Goal: Task Accomplishment & Management: Use online tool/utility

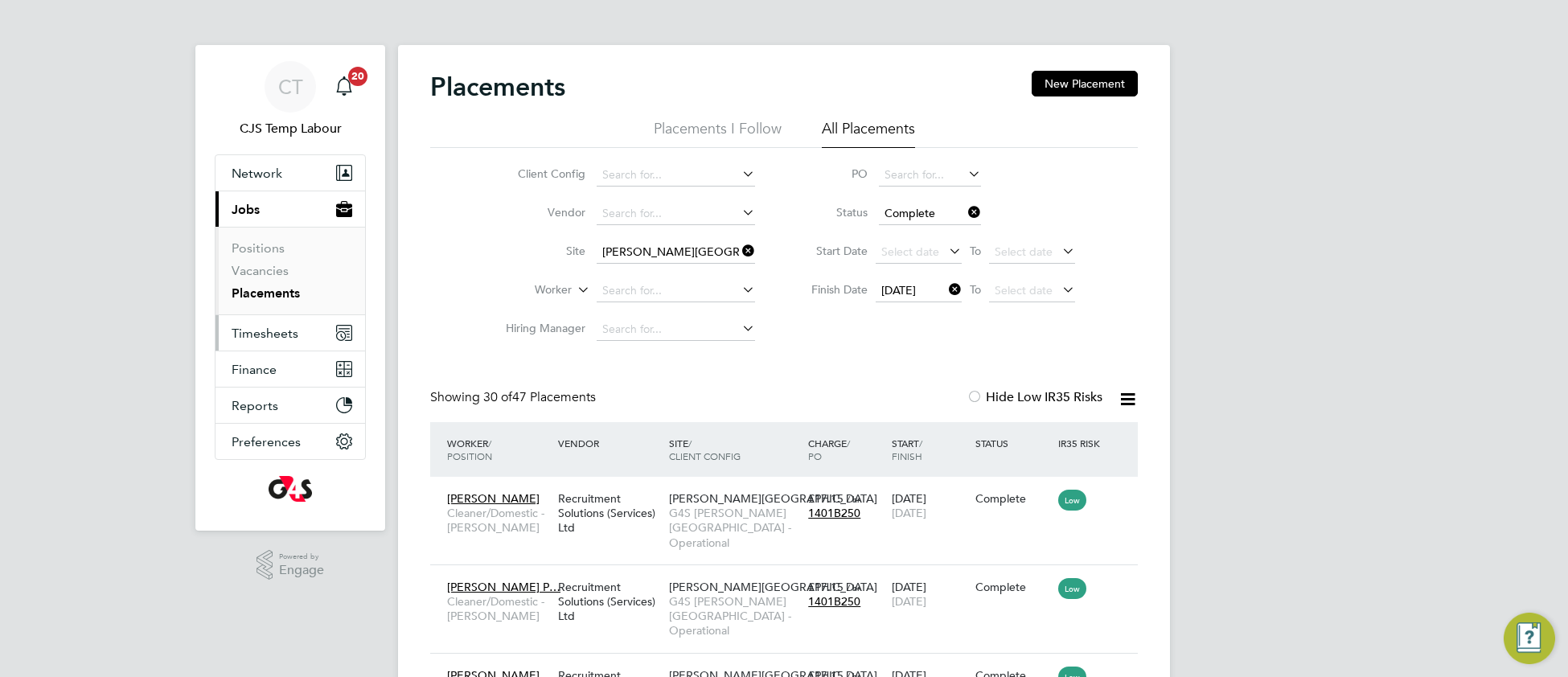
drag, startPoint x: 751, startPoint y: 246, endPoint x: 302, endPoint y: 339, distance: 458.5
click at [739, 250] on icon at bounding box center [739, 250] width 0 height 23
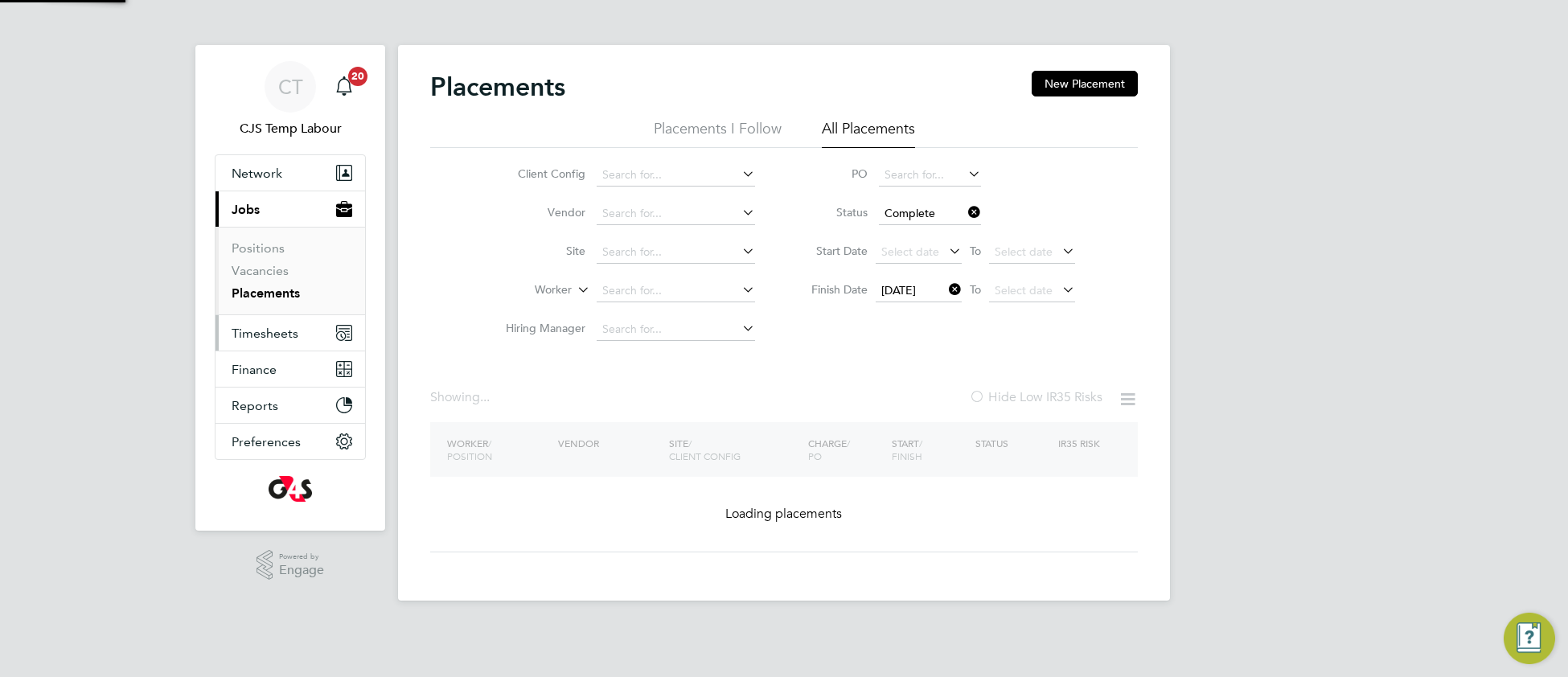
click at [276, 334] on span "Timesheets" at bounding box center [265, 333] width 67 height 15
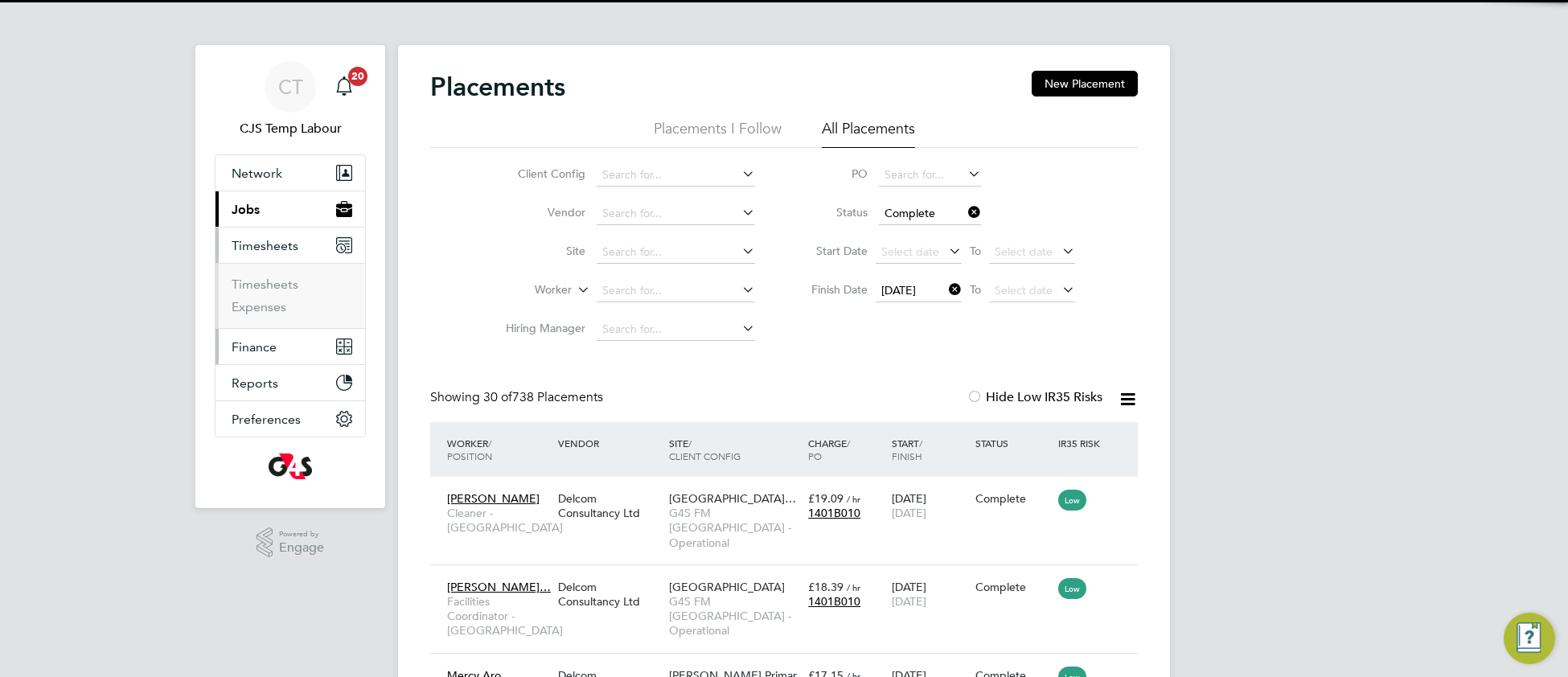
scroll to position [60, 138]
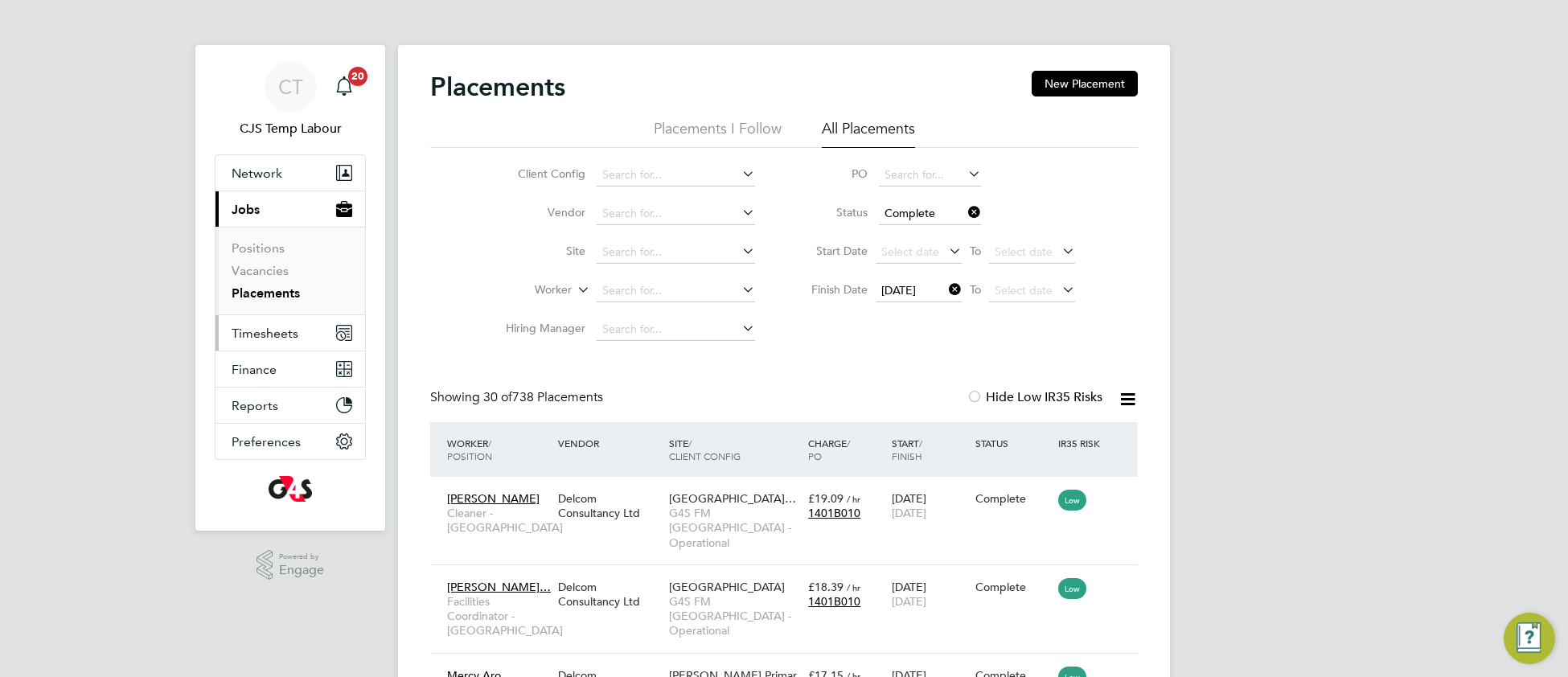
click at [253, 328] on span "Timesheets" at bounding box center [265, 333] width 67 height 15
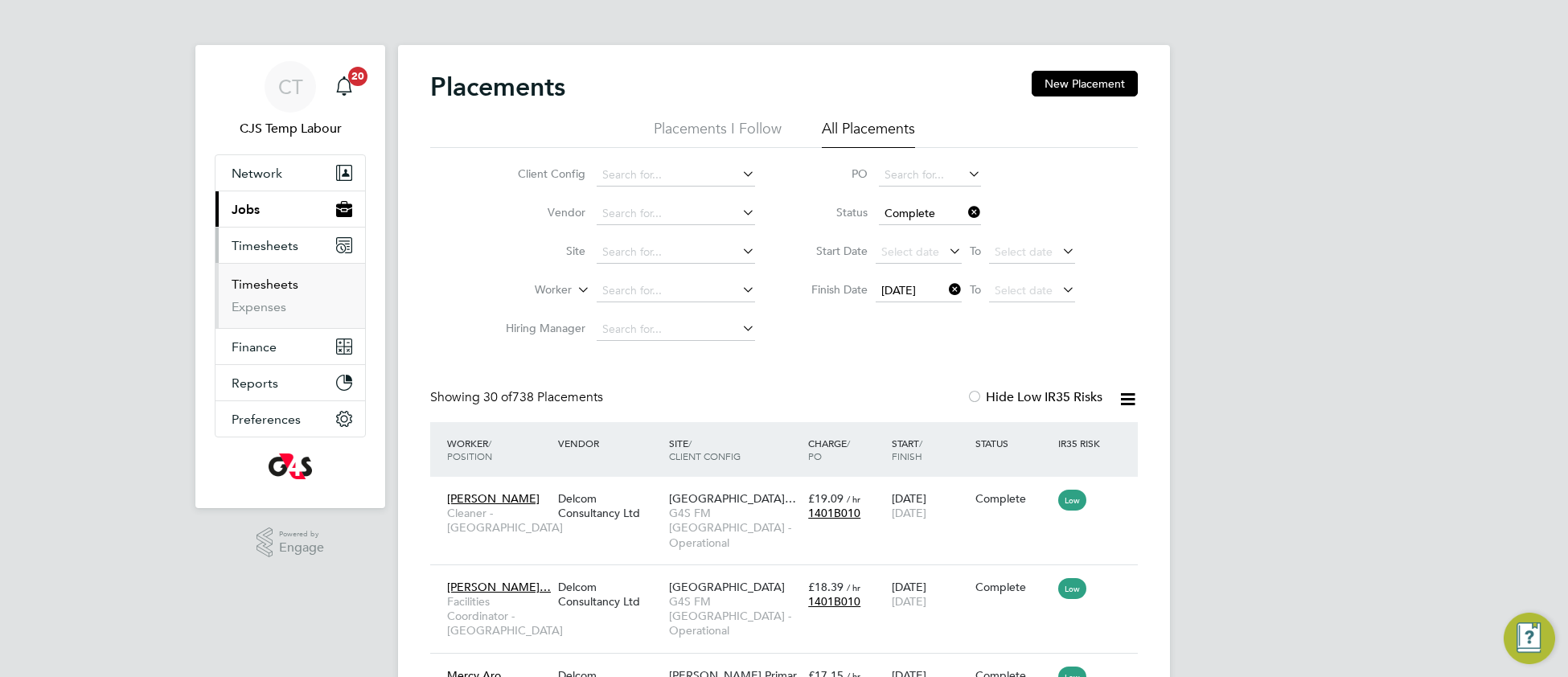
click at [267, 284] on link "Timesheets" at bounding box center [265, 284] width 67 height 15
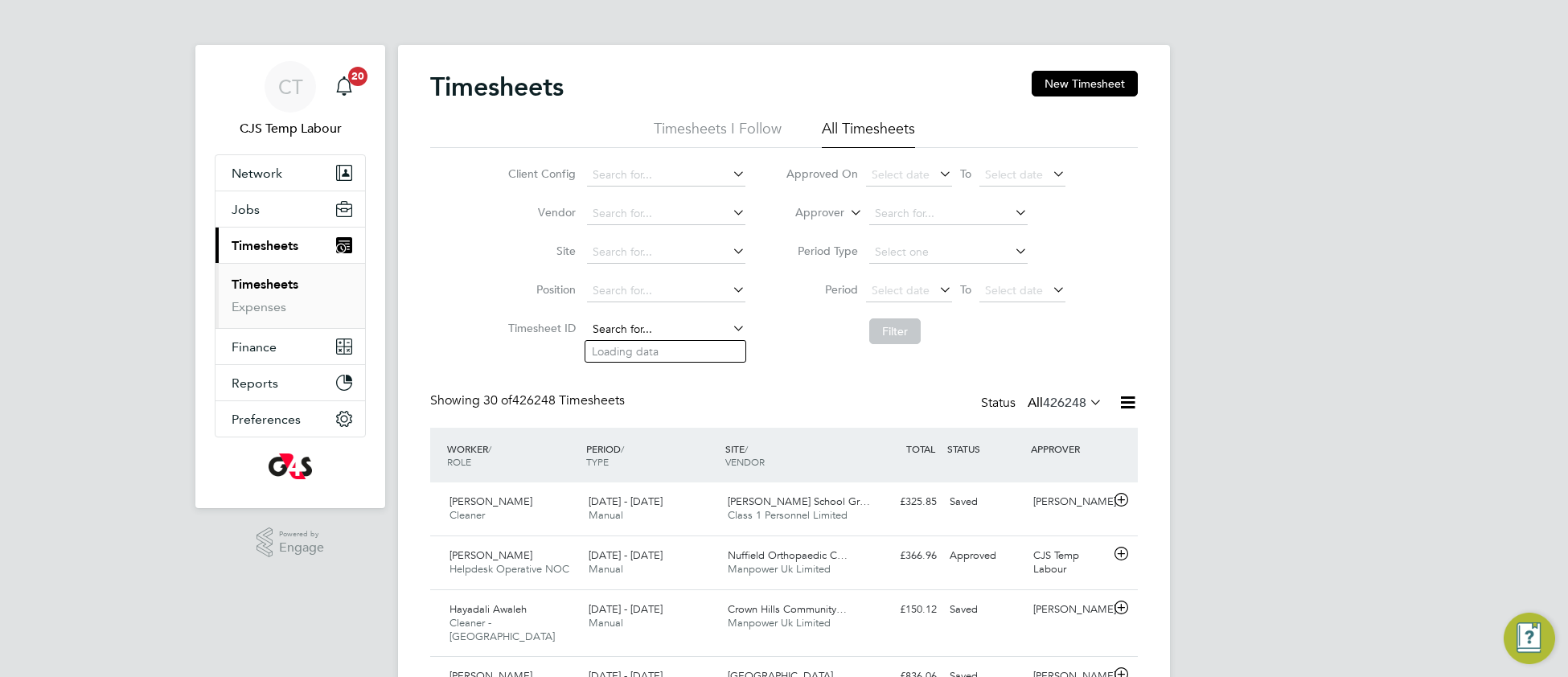
click at [638, 320] on input at bounding box center [666, 330] width 158 height 23
click at [685, 347] on li "TS 1795163" at bounding box center [666, 351] width 160 height 22
type input "TS1795163"
drag, startPoint x: 892, startPoint y: 333, endPoint x: 877, endPoint y: 369, distance: 39.0
click at [890, 336] on button "Filter" at bounding box center [895, 330] width 52 height 25
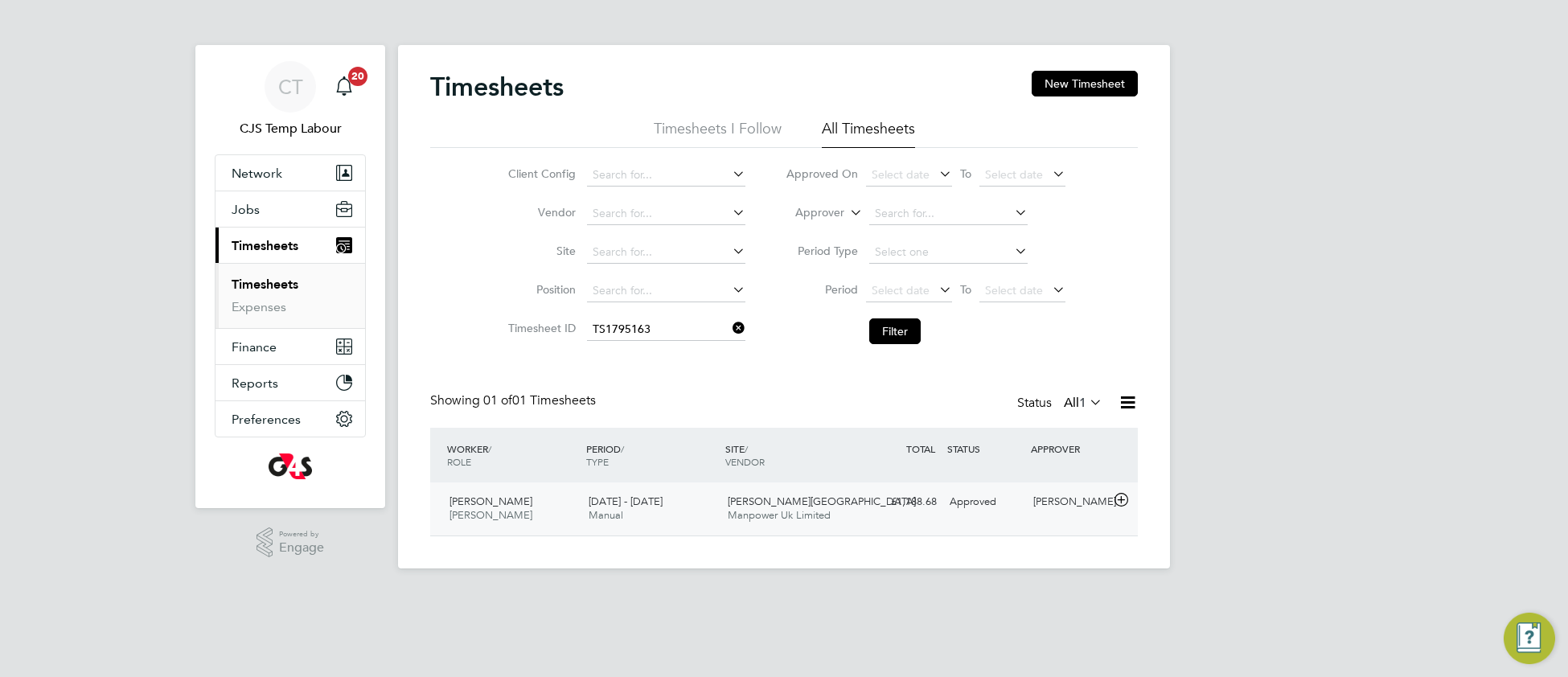
click at [765, 518] on span "Manpower Uk Limited" at bounding box center [779, 515] width 103 height 14
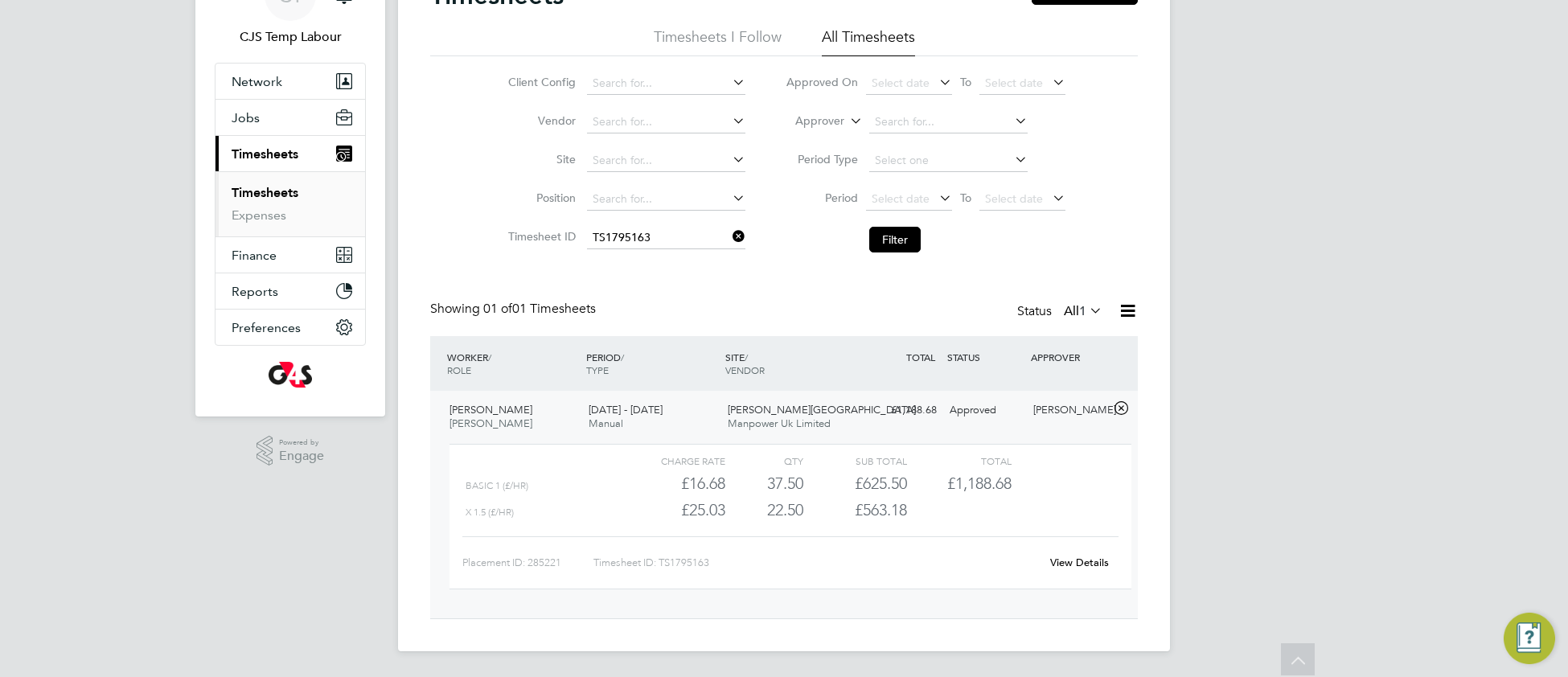
click at [1068, 561] on link "View Details" at bounding box center [1079, 562] width 58 height 14
click at [730, 239] on icon at bounding box center [730, 236] width 0 height 23
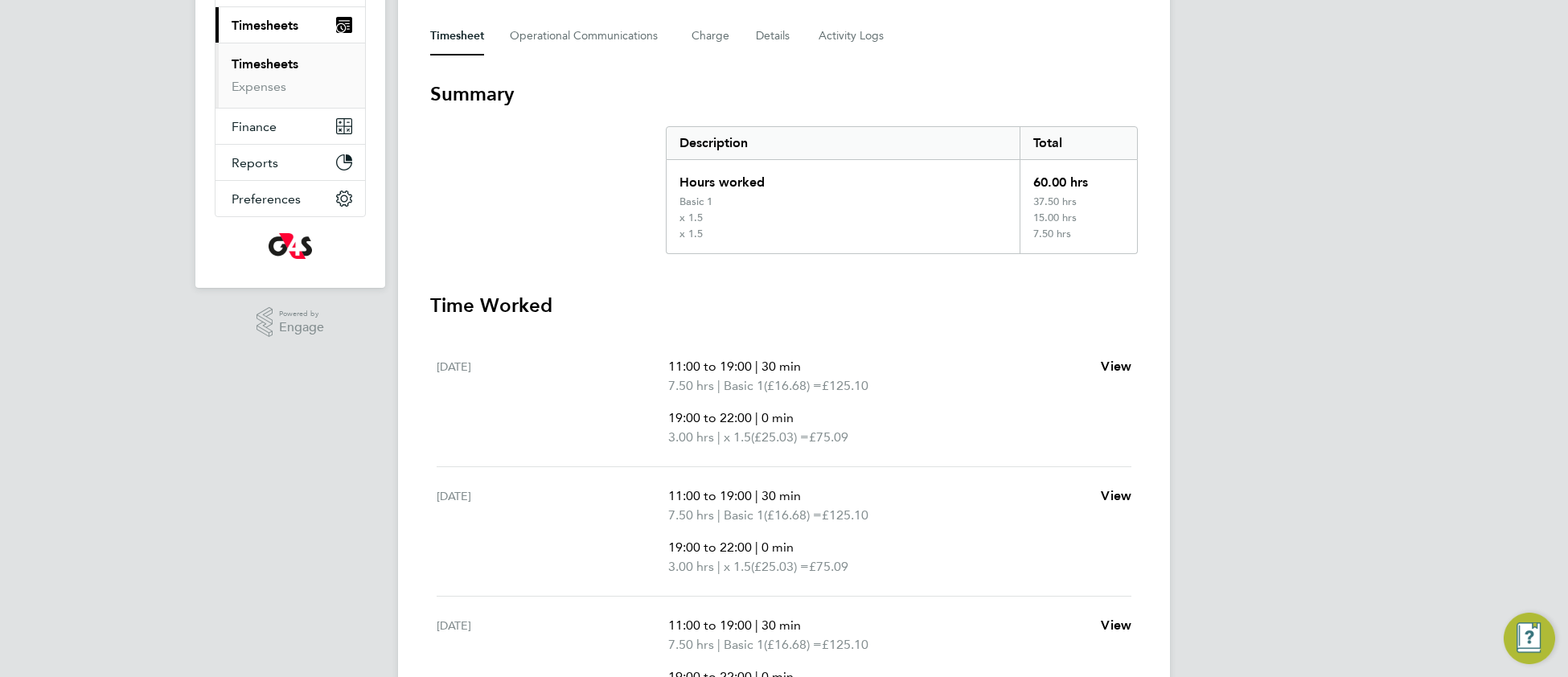
scroll to position [223, 0]
